Goal: Transaction & Acquisition: Purchase product/service

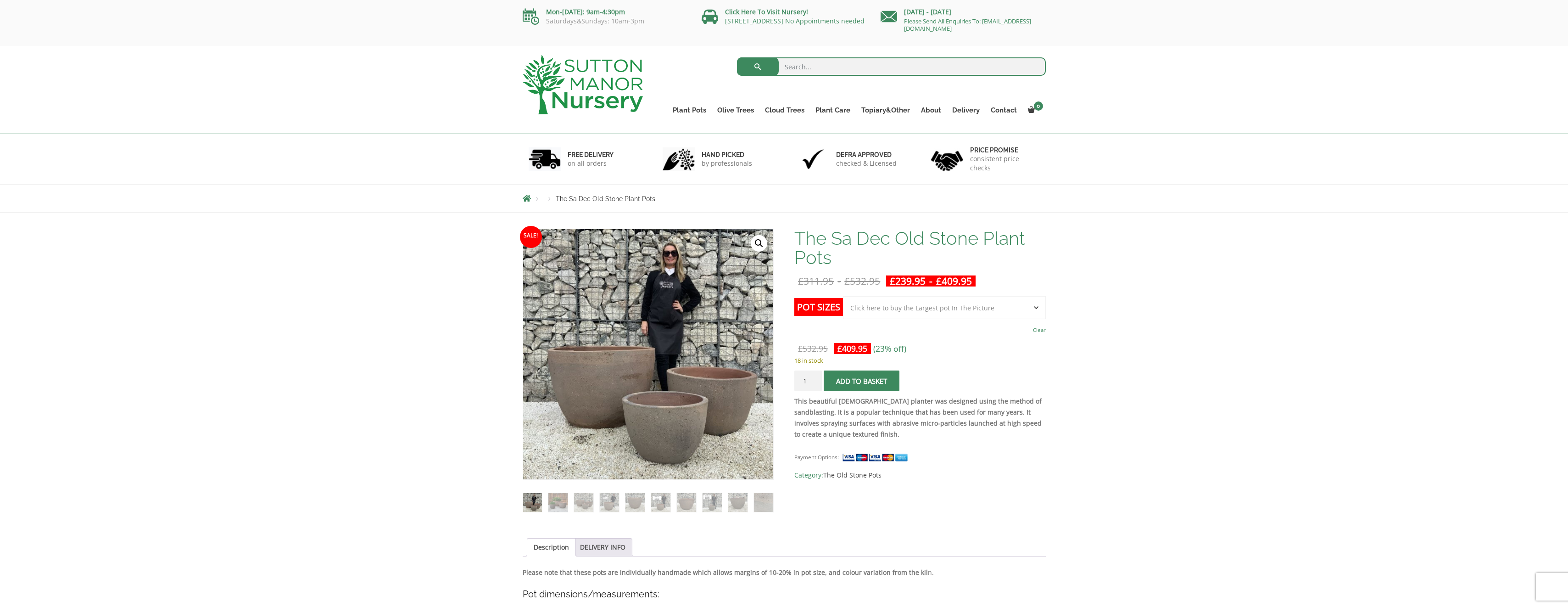
click at [957, 309] on select "Choose an option Click here to buy the 3rd to Largest Pot In The Picture Click …" at bounding box center [944, 308] width 202 height 23
click at [843, 296] on select "Choose an option Click here to buy the 3rd to Largest Pot In The Picture Click …" at bounding box center [944, 308] width 202 height 23
click at [941, 312] on select "Choose an option Click here to buy the 3rd to Largest Pot In The Picture Click …" at bounding box center [944, 308] width 202 height 23
click at [843, 296] on select "Choose an option Click here to buy the 3rd to Largest Pot In The Picture Click …" at bounding box center [944, 308] width 202 height 23
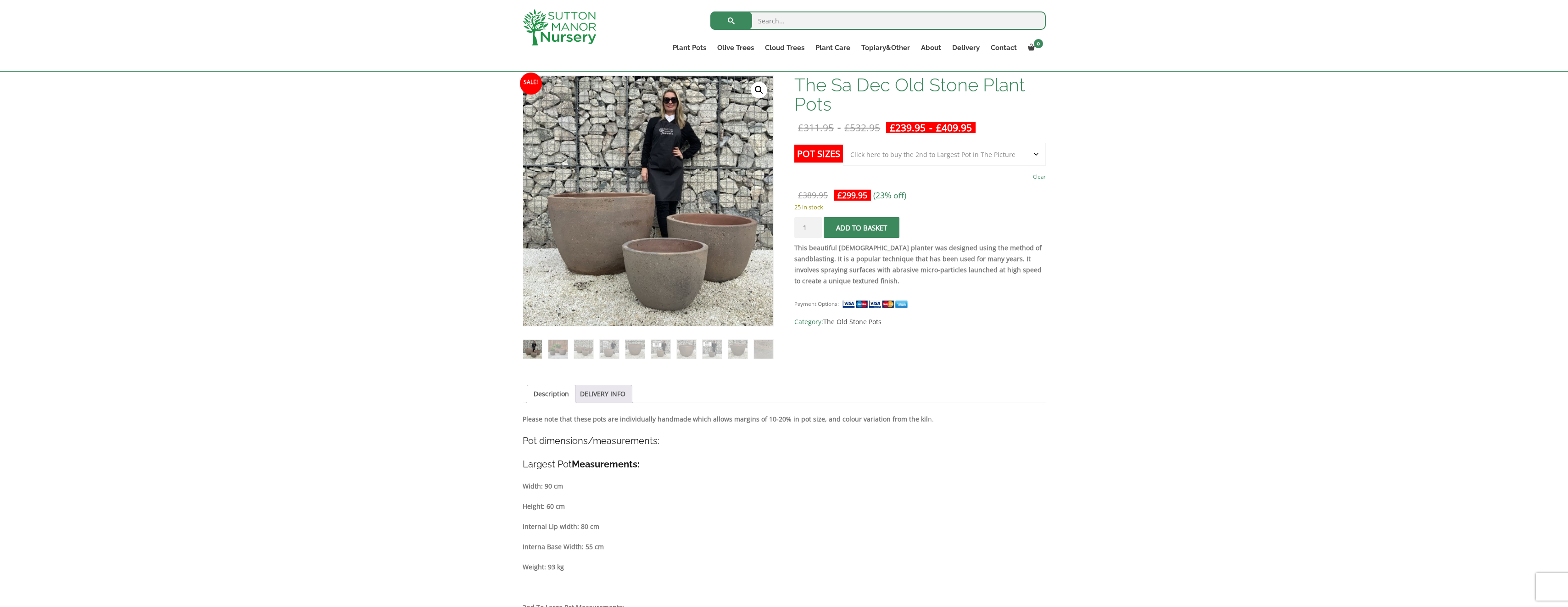
scroll to position [137, 0]
click at [562, 349] on img at bounding box center [557, 348] width 19 height 19
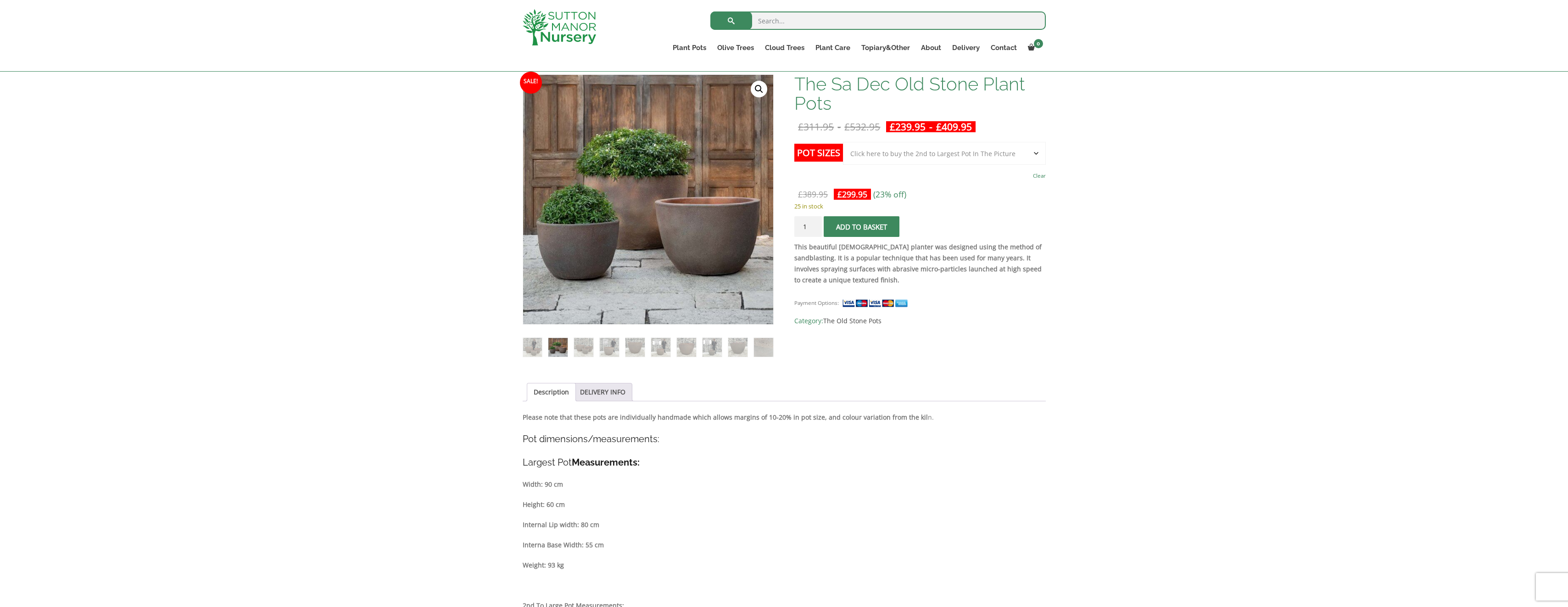
click at [570, 349] on ol at bounding box center [648, 340] width 251 height 33
click at [608, 348] on img at bounding box center [609, 347] width 19 height 19
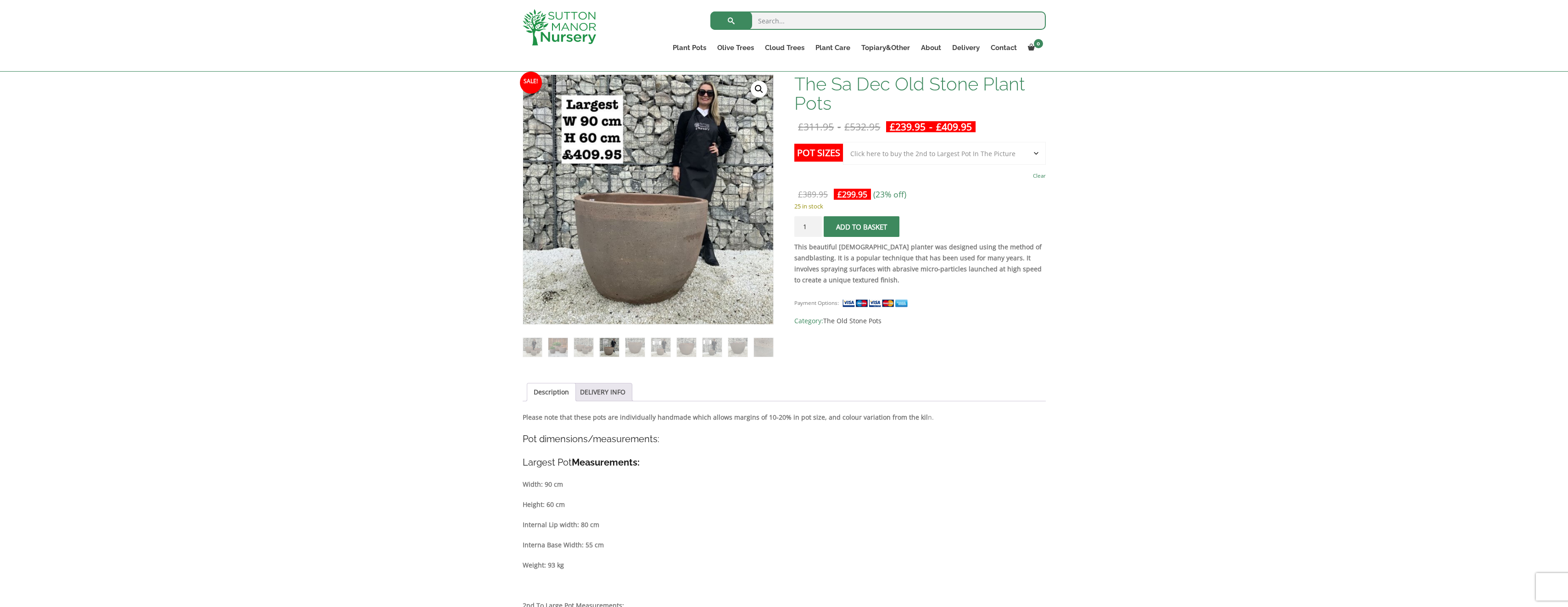
click at [624, 348] on ol at bounding box center [648, 340] width 251 height 33
click at [632, 347] on img at bounding box center [635, 347] width 19 height 19
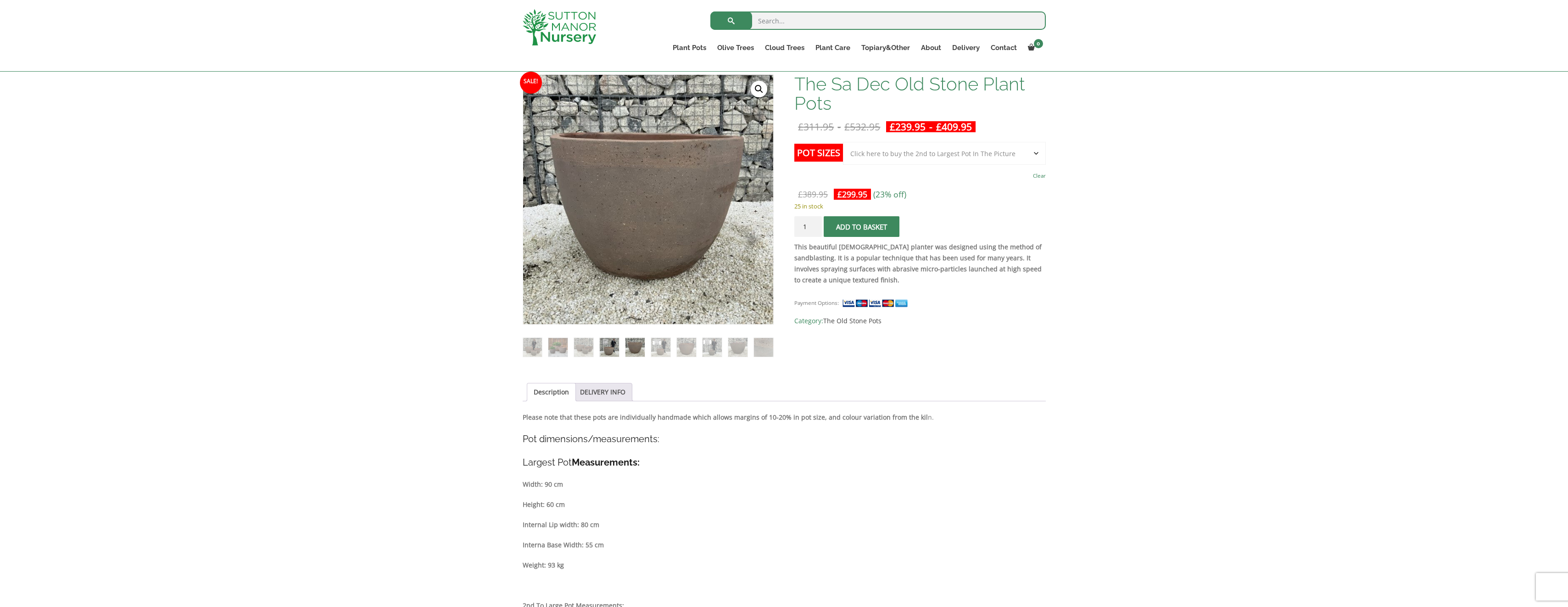
click at [603, 347] on img at bounding box center [609, 347] width 19 height 19
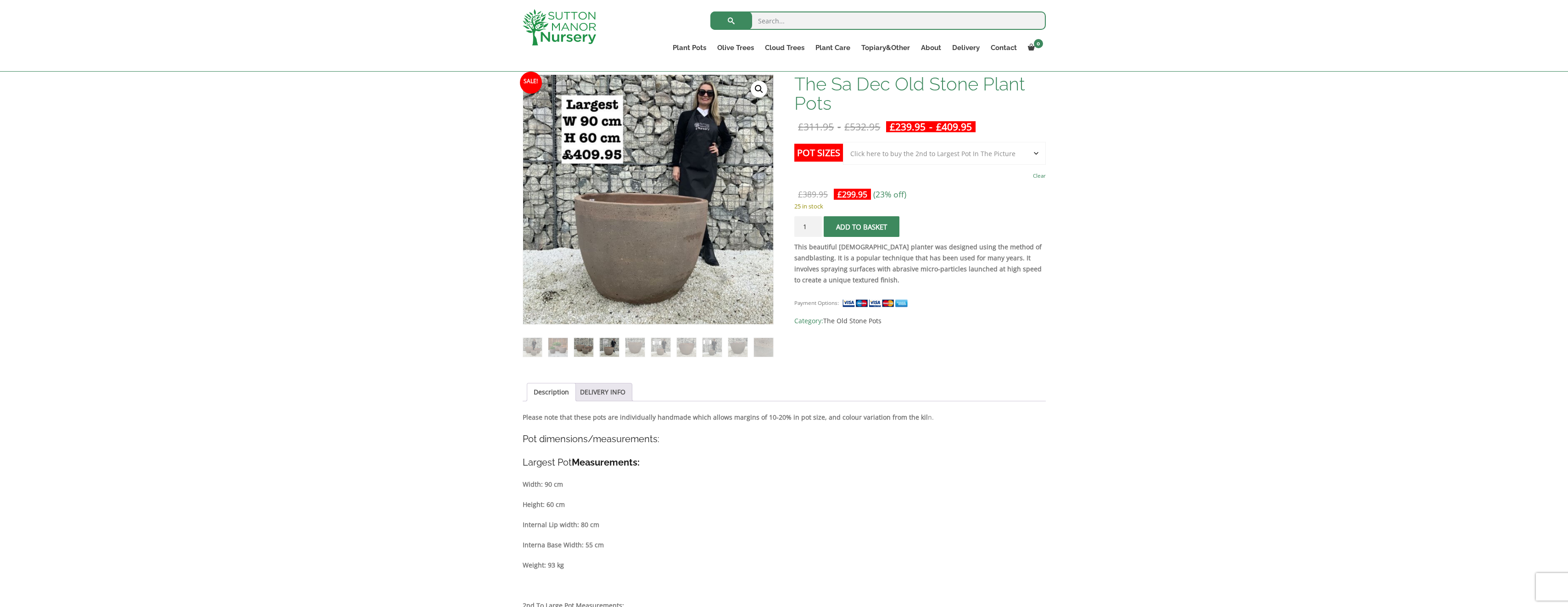
click at [590, 347] on img at bounding box center [583, 347] width 19 height 19
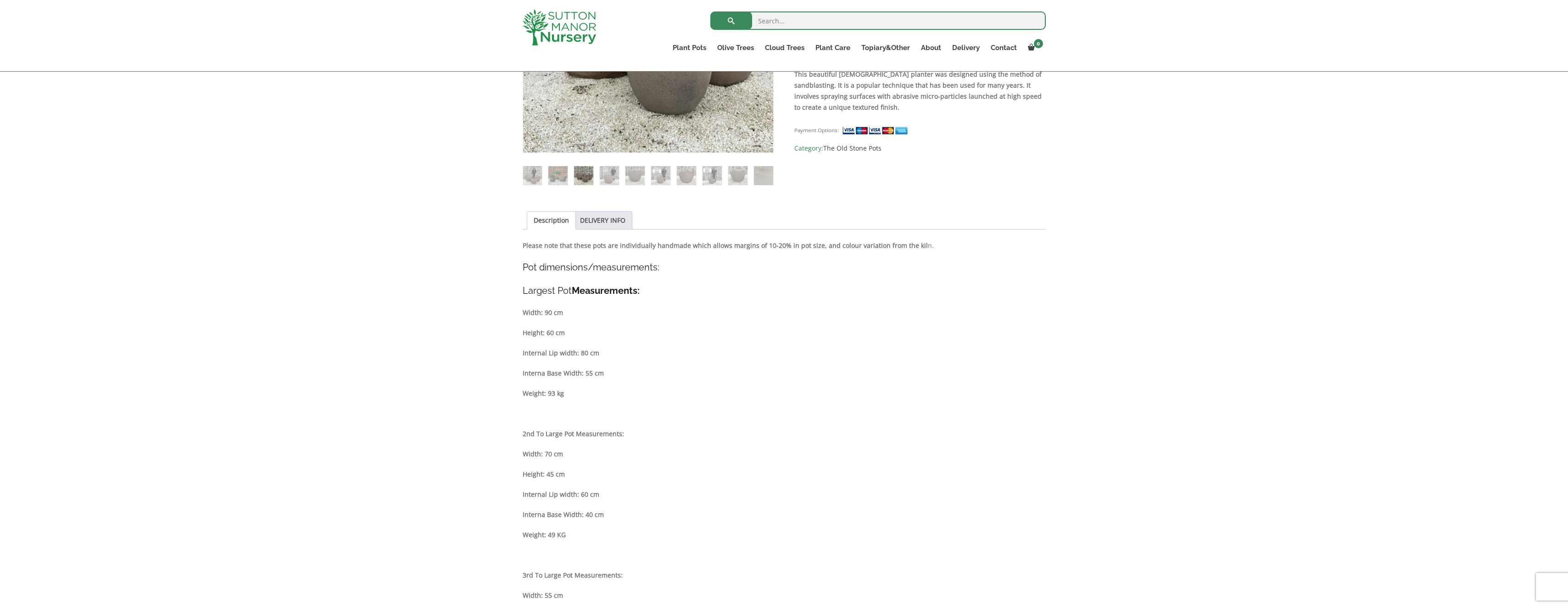
scroll to position [367, 0]
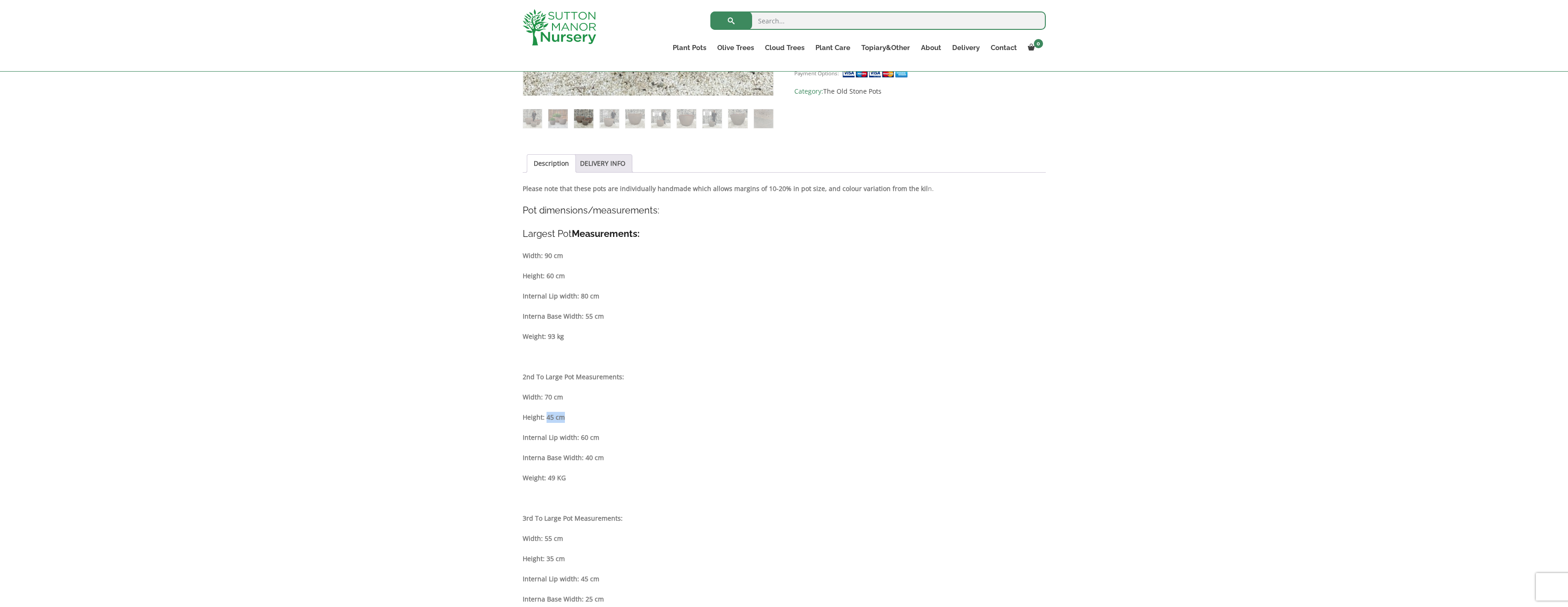
drag, startPoint x: 547, startPoint y: 415, endPoint x: 572, endPoint y: 415, distance: 25.0
click at [572, 415] on p "Height: 45 cm" at bounding box center [784, 417] width 523 height 11
click at [912, 374] on p "2nd To Large Pot Measurements:" at bounding box center [784, 376] width 523 height 11
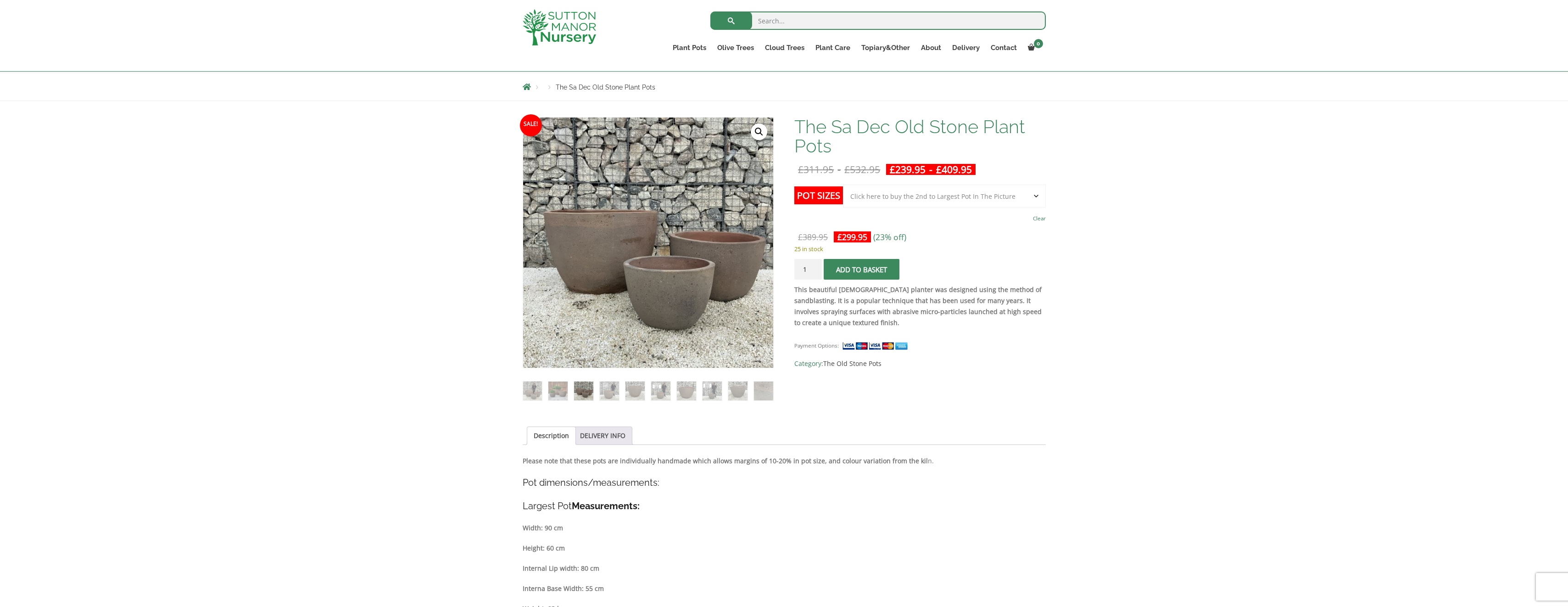
scroll to position [0, 0]
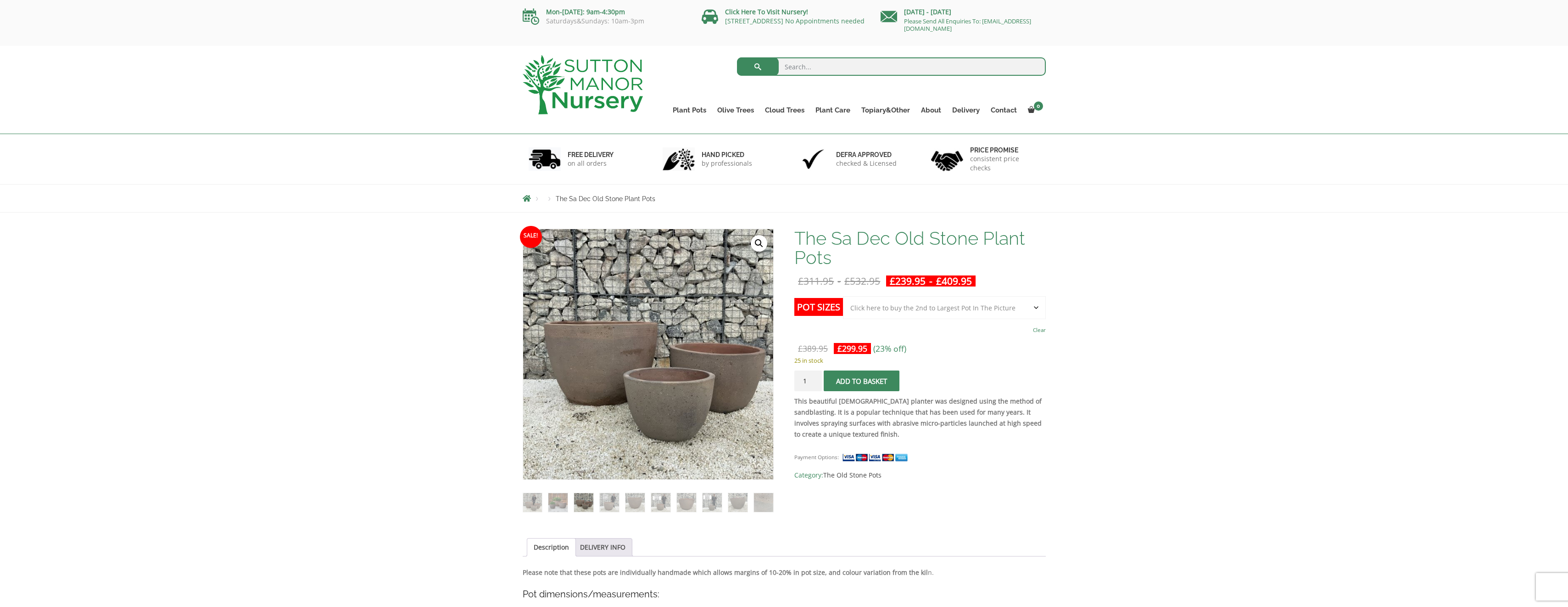
click at [1001, 310] on select "Choose an option Click here to buy the 3rd to Largest Pot In The Picture Click …" at bounding box center [944, 308] width 202 height 23
click at [965, 371] on div "The Sa Dec Old Stone Plant Pots quantity 1 Add to basket" at bounding box center [920, 380] width 251 height 21
click at [955, 309] on select "Choose an option Click here to buy the 3rd to Largest Pot In The Picture Click …" at bounding box center [944, 308] width 202 height 23
select select "Click here to buy the Largest pot In The Picture"
click at [843, 296] on select "Choose an option Click here to buy the 3rd to Largest Pot In The Picture Click …" at bounding box center [944, 308] width 202 height 23
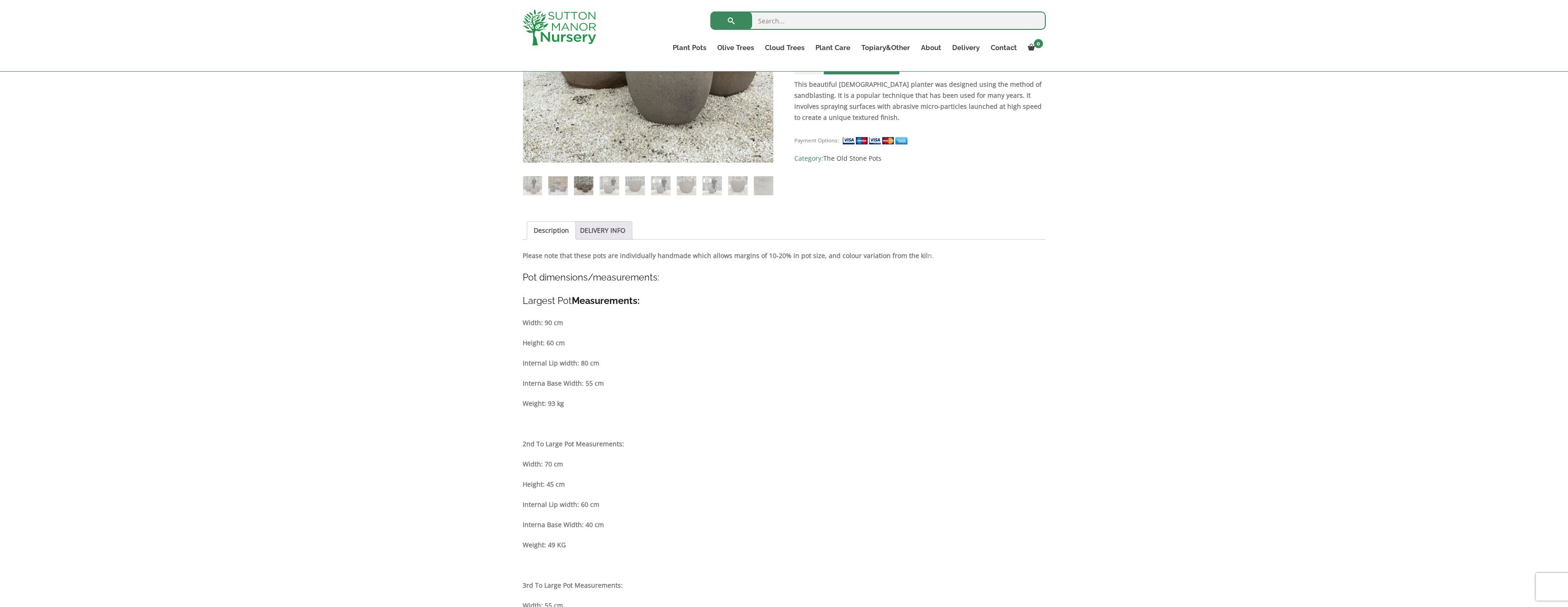
scroll to position [184, 0]
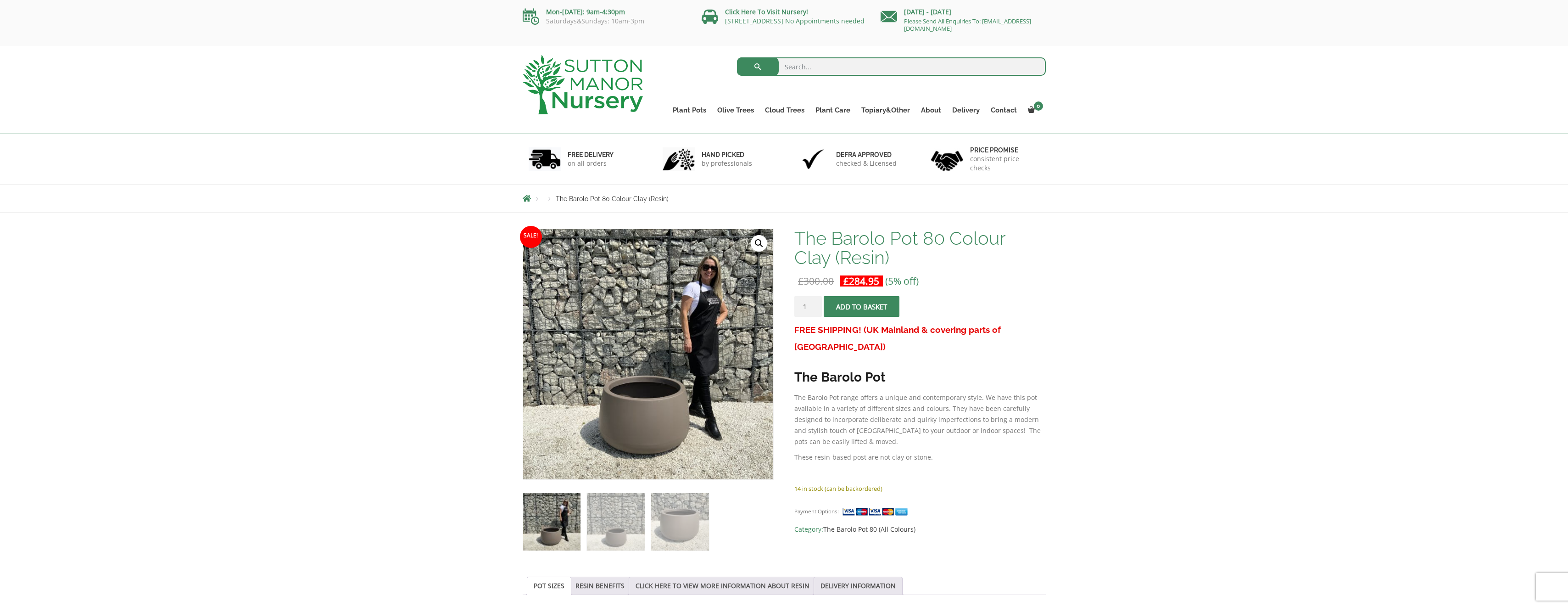
click at [861, 68] on input "search" at bounding box center [891, 66] width 308 height 19
type input "barolo"
click at [737, 57] on button "submit" at bounding box center [758, 66] width 42 height 19
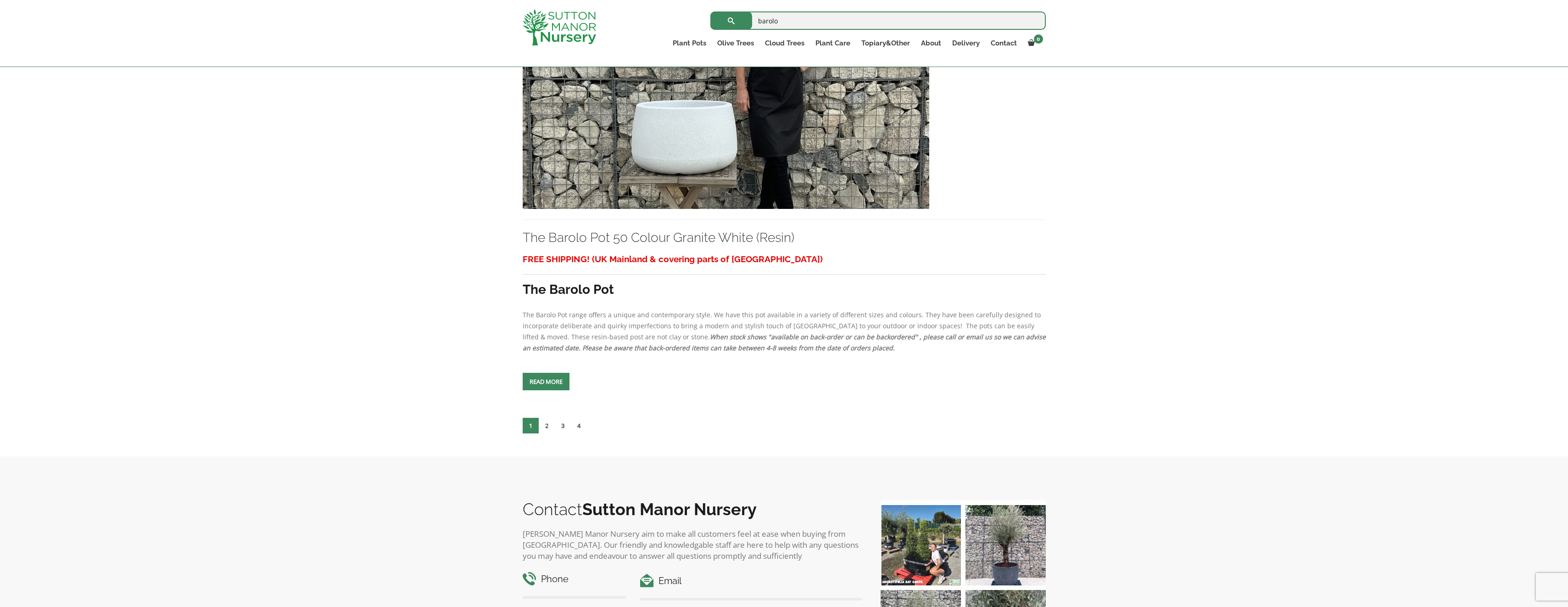
scroll to position [3884, 0]
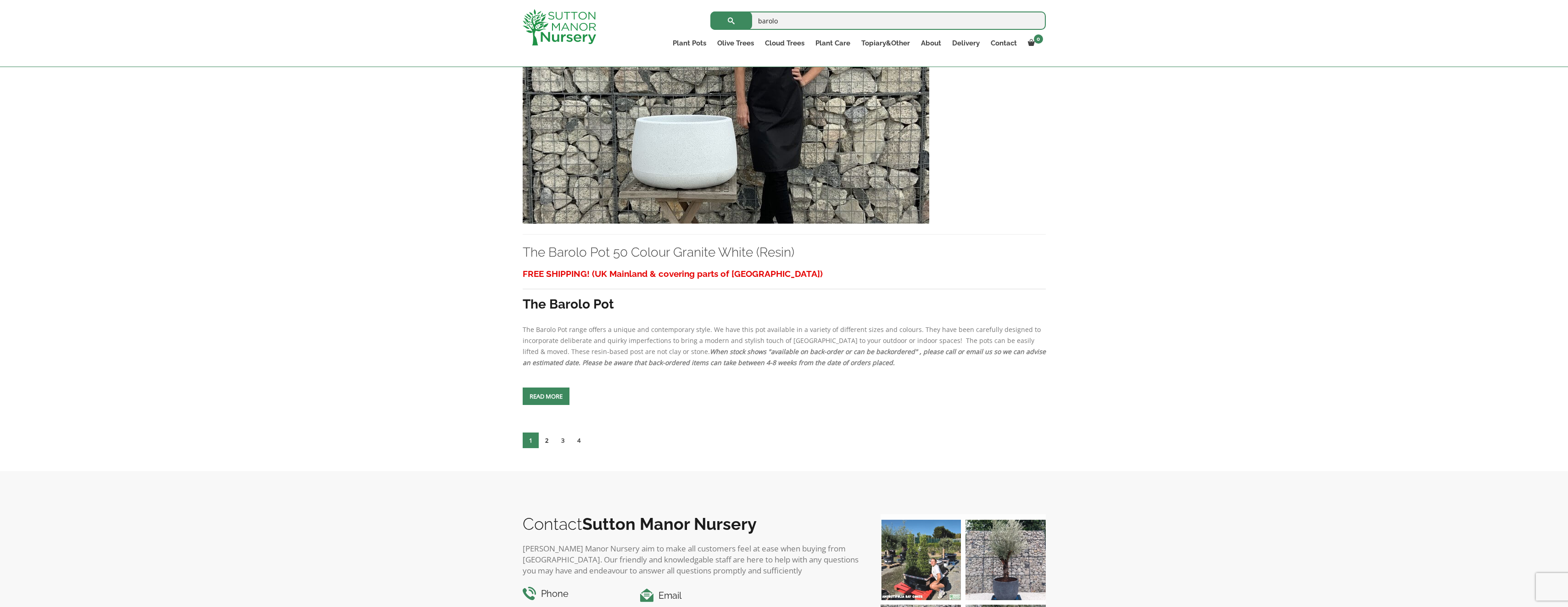
click at [546, 441] on link "2" at bounding box center [546, 440] width 16 height 16
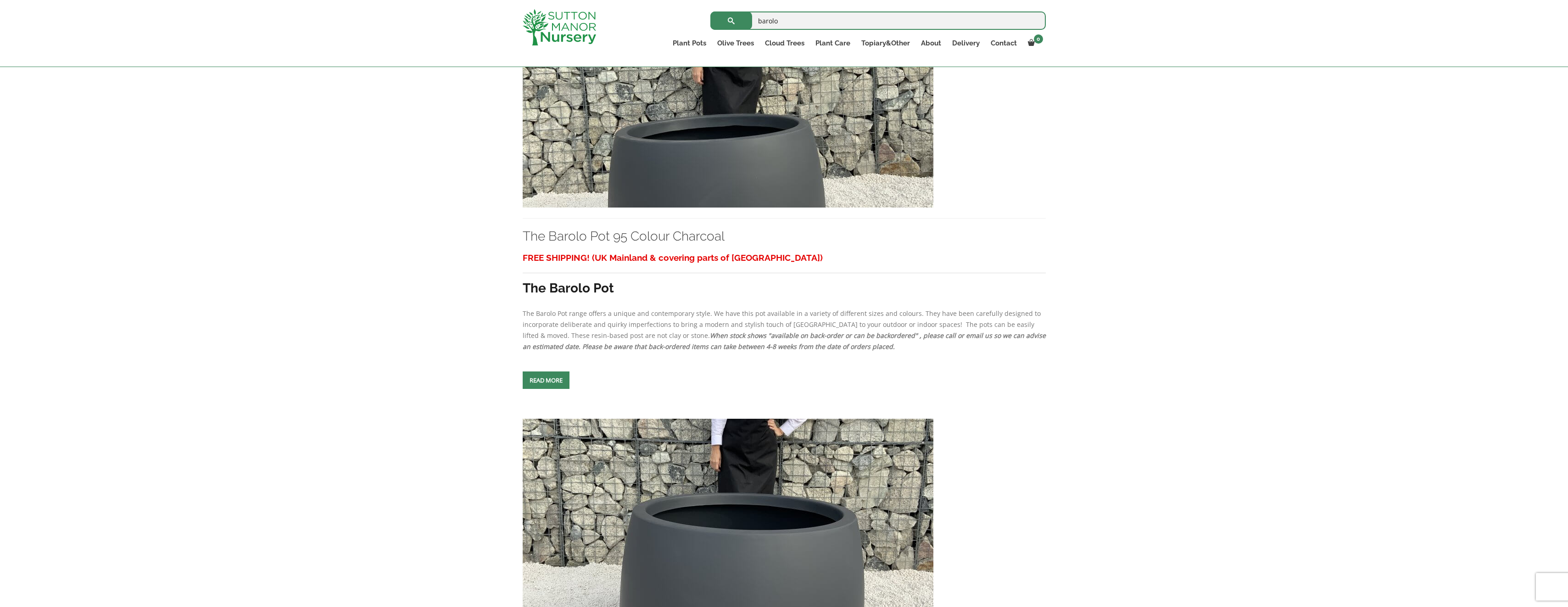
scroll to position [3334, 0]
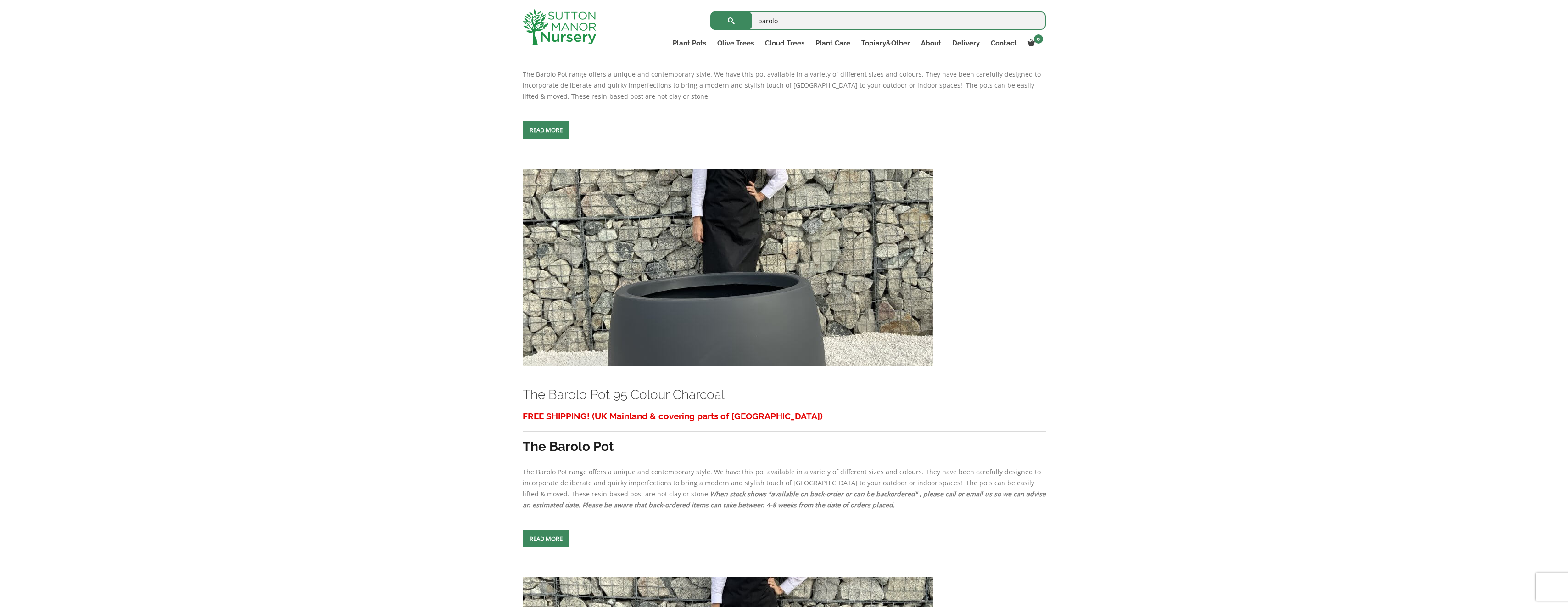
drag, startPoint x: 710, startPoint y: 277, endPoint x: 733, endPoint y: 277, distance: 23.0
click at [711, 277] on img at bounding box center [727, 267] width 411 height 197
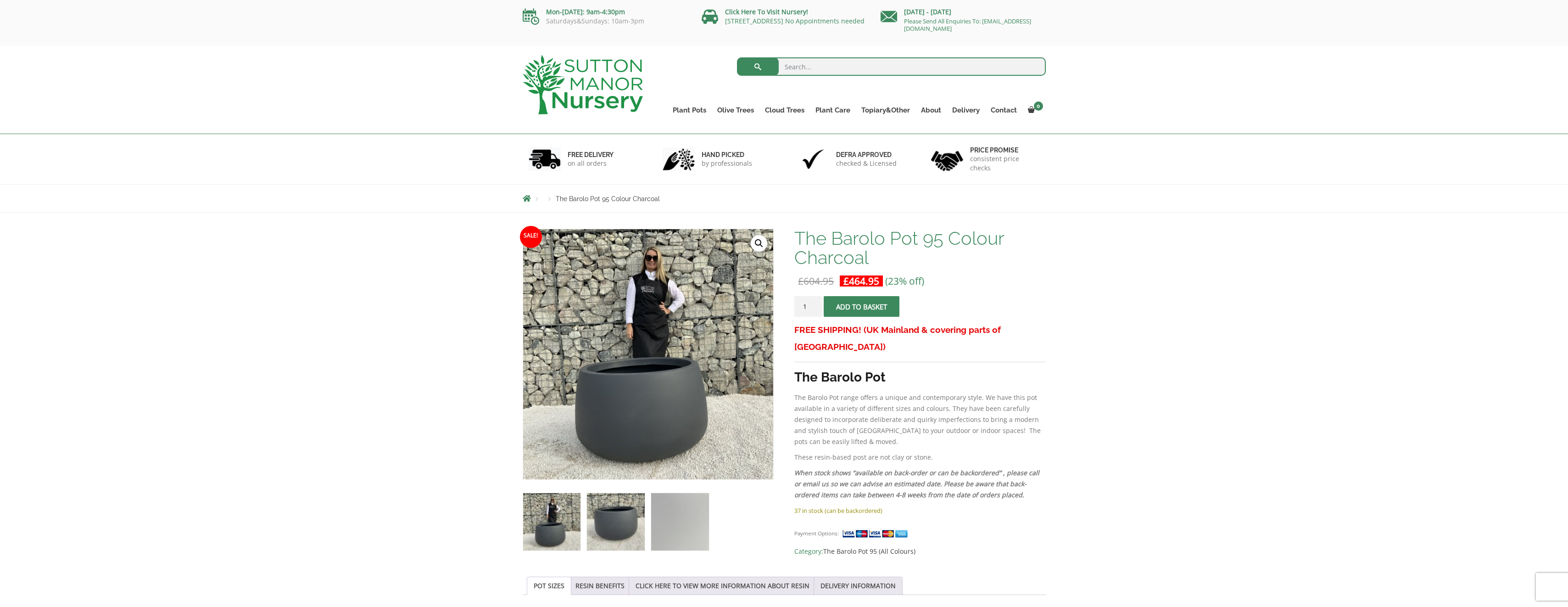
click at [602, 518] on img at bounding box center [615, 521] width 57 height 57
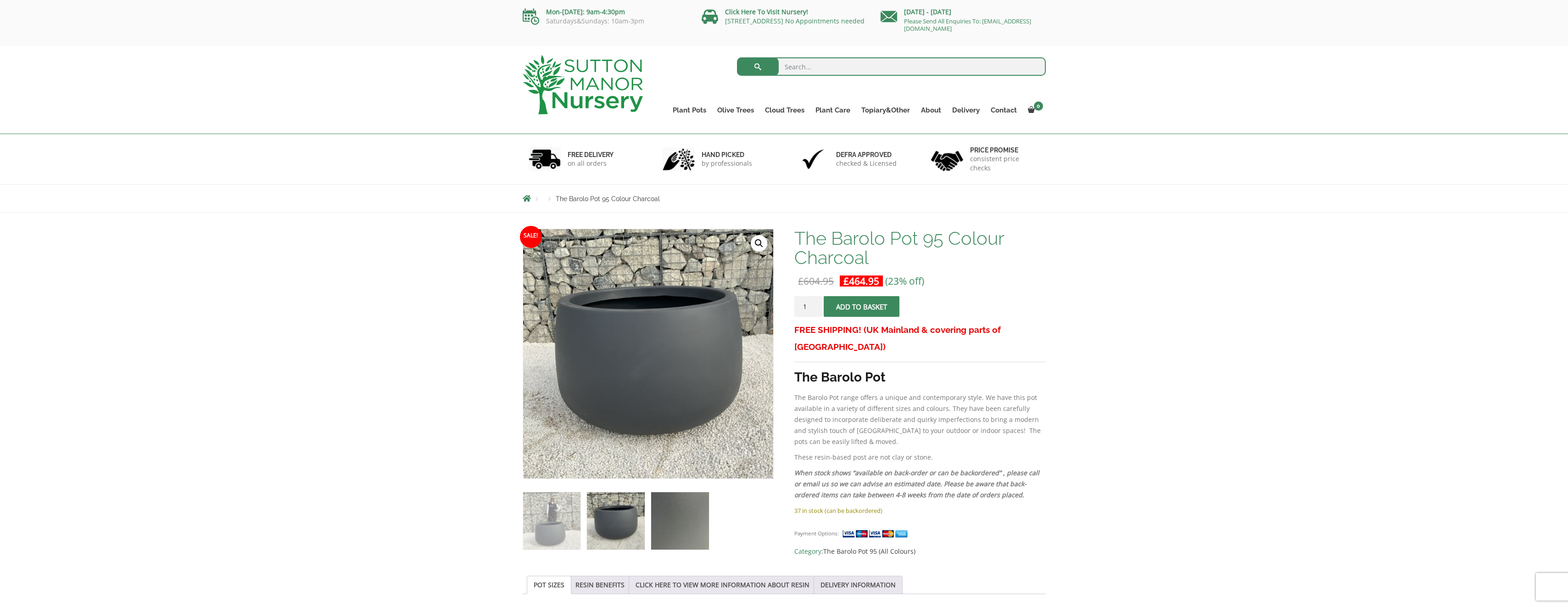
click at [677, 510] on img at bounding box center [680, 521] width 57 height 57
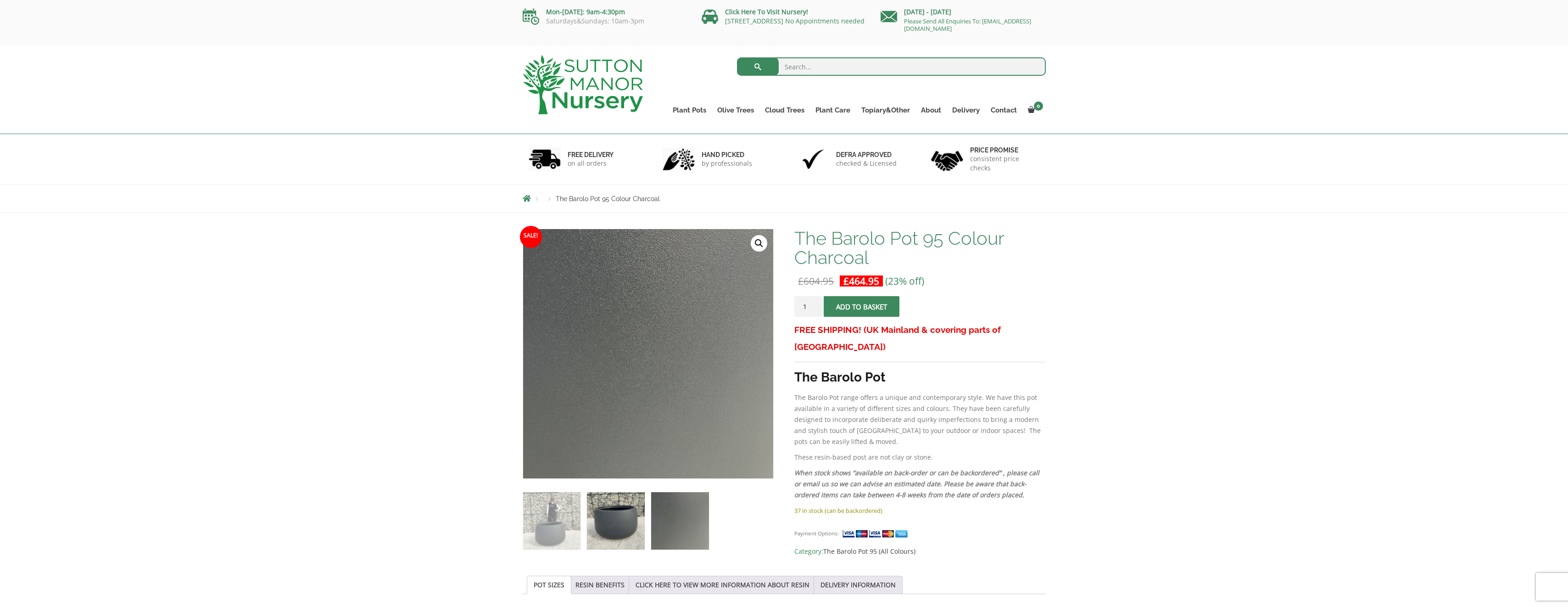
click at [620, 516] on img at bounding box center [615, 521] width 57 height 57
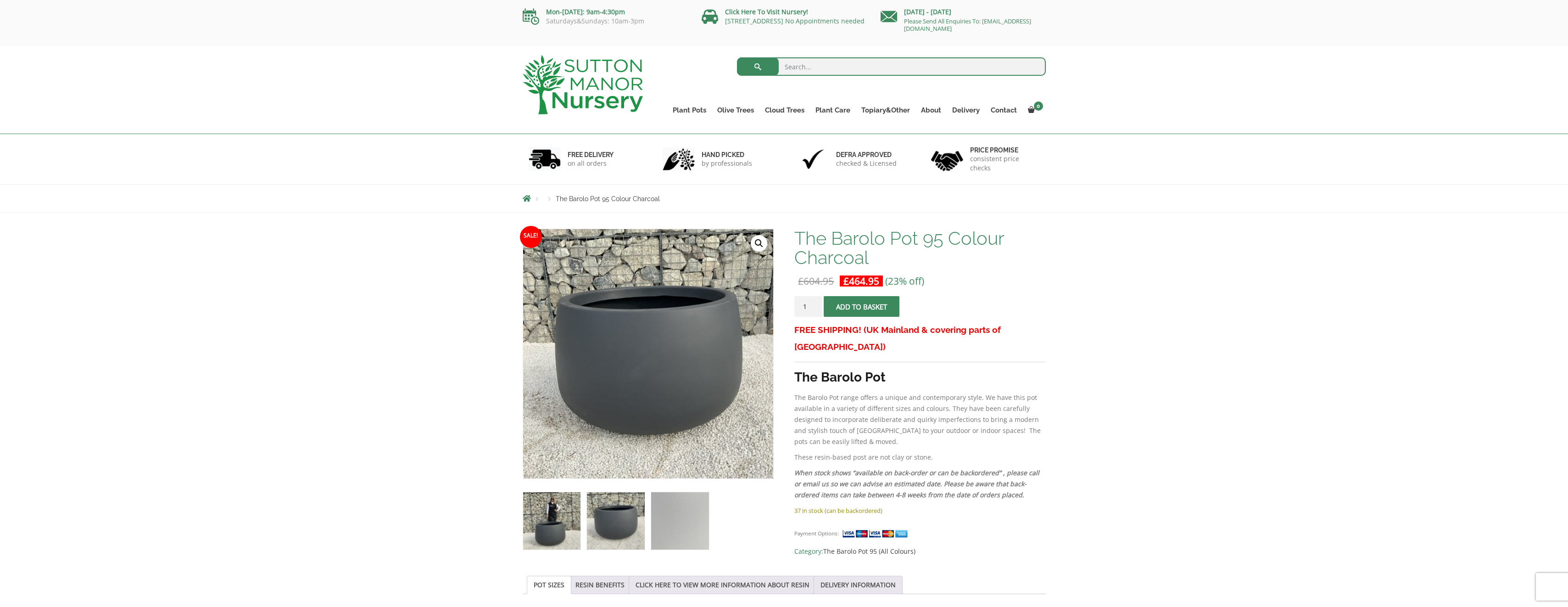
click at [571, 518] on img at bounding box center [552, 521] width 57 height 57
